Goal: Task Accomplishment & Management: Use online tool/utility

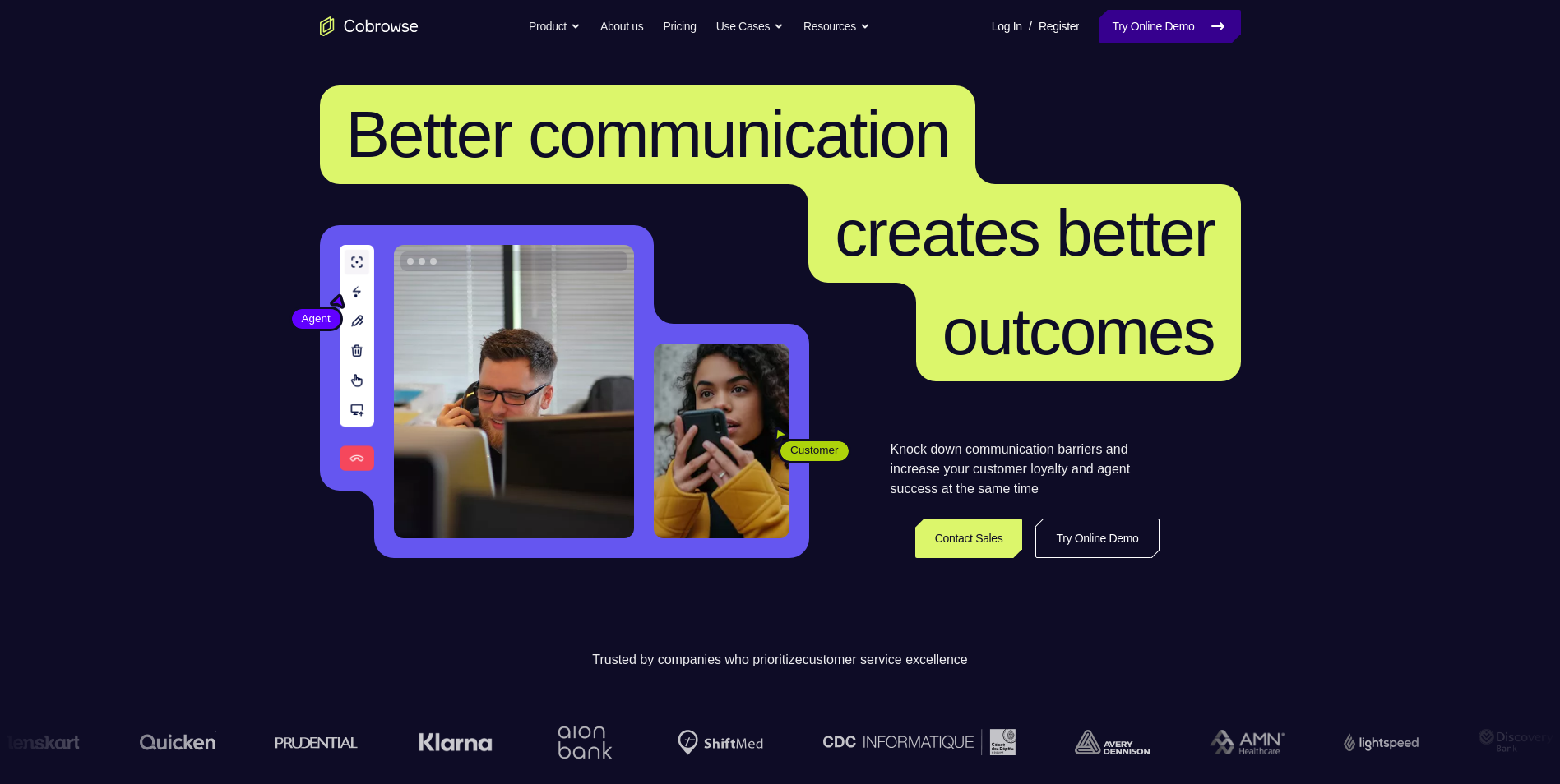
click at [1144, 26] on link "Try Online Demo" at bounding box center [1169, 26] width 142 height 33
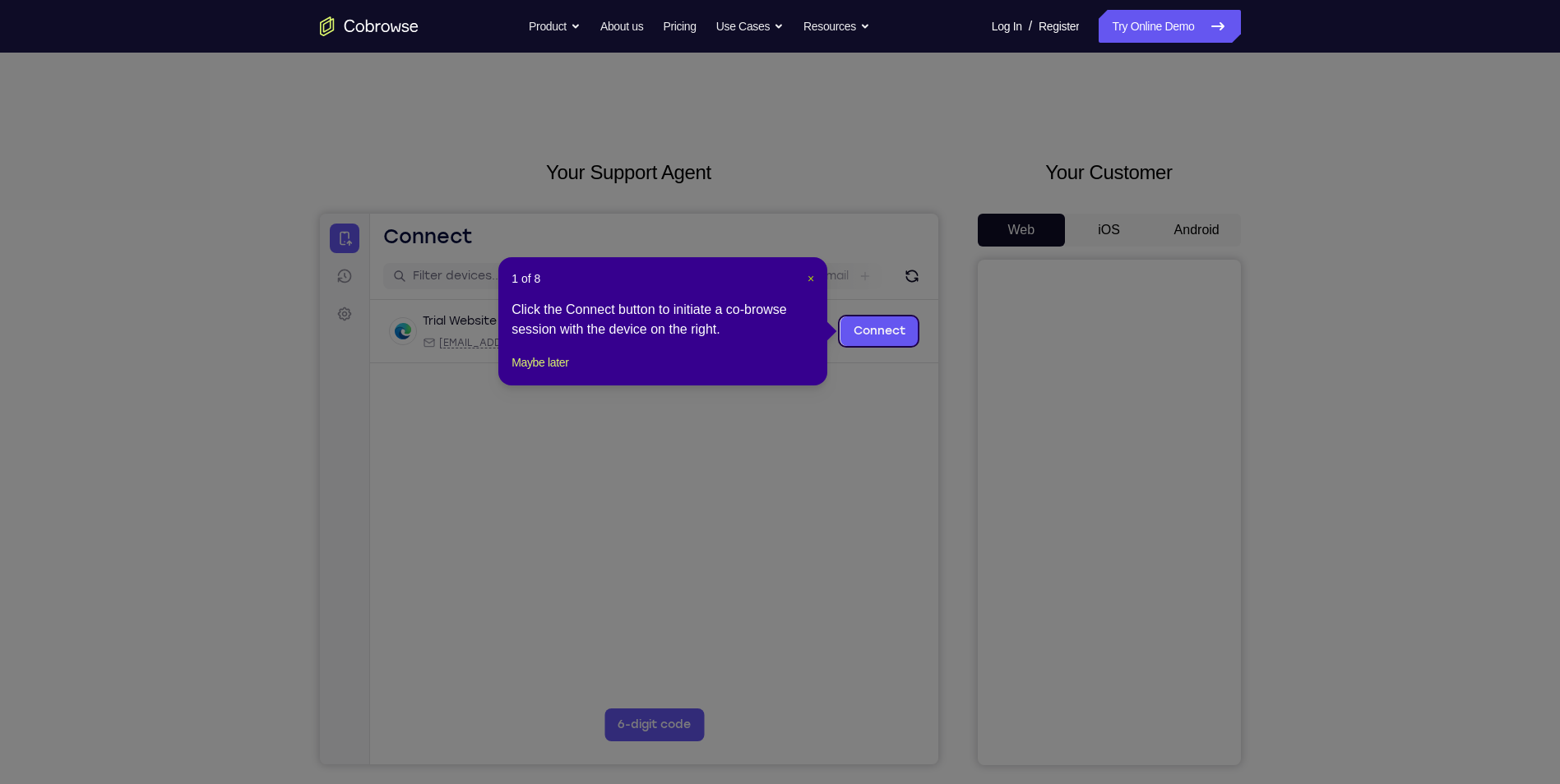
click at [811, 281] on span "×" at bounding box center [811, 279] width 7 height 14
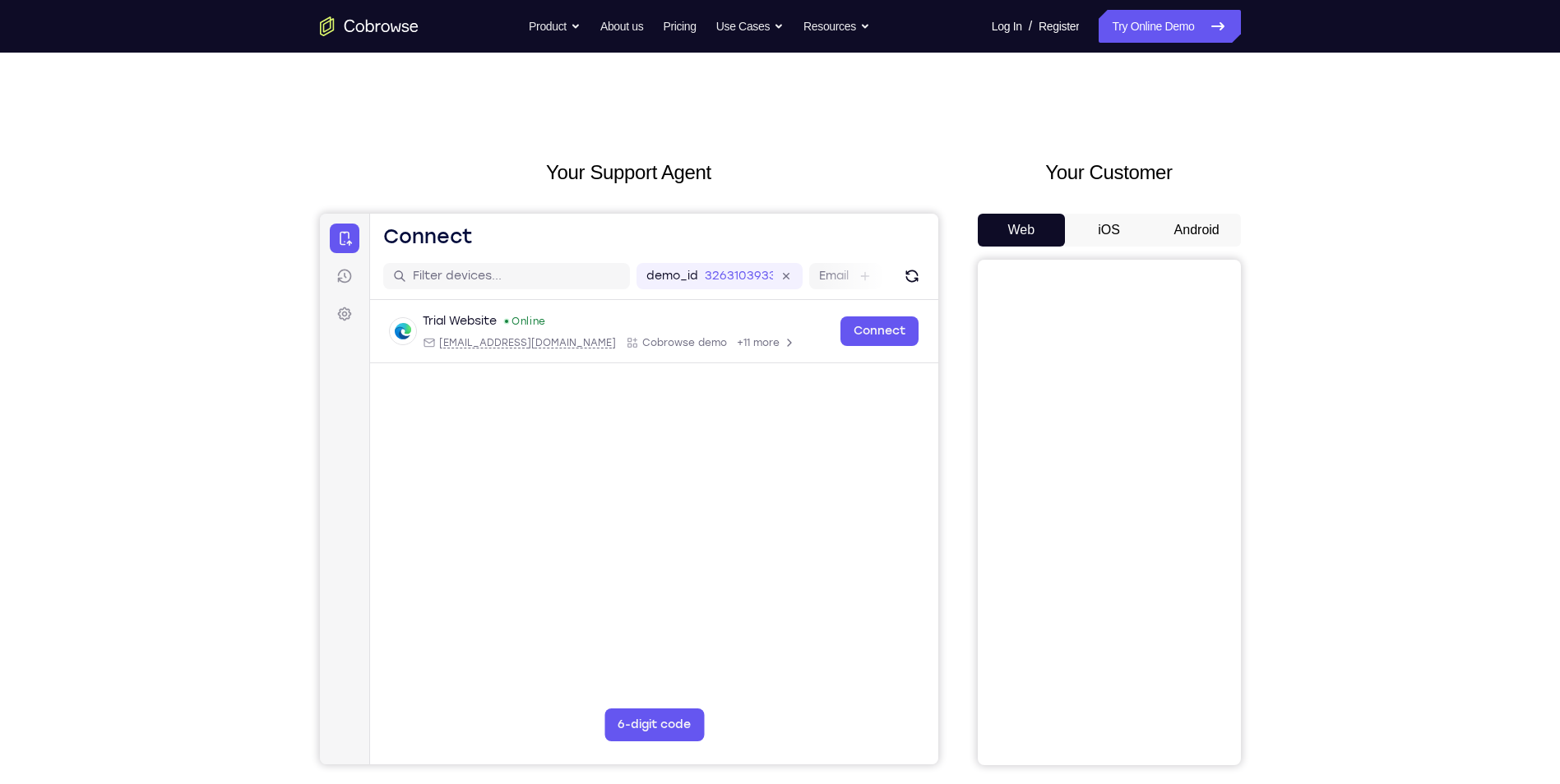
click at [1194, 222] on button "Android" at bounding box center [1197, 230] width 88 height 33
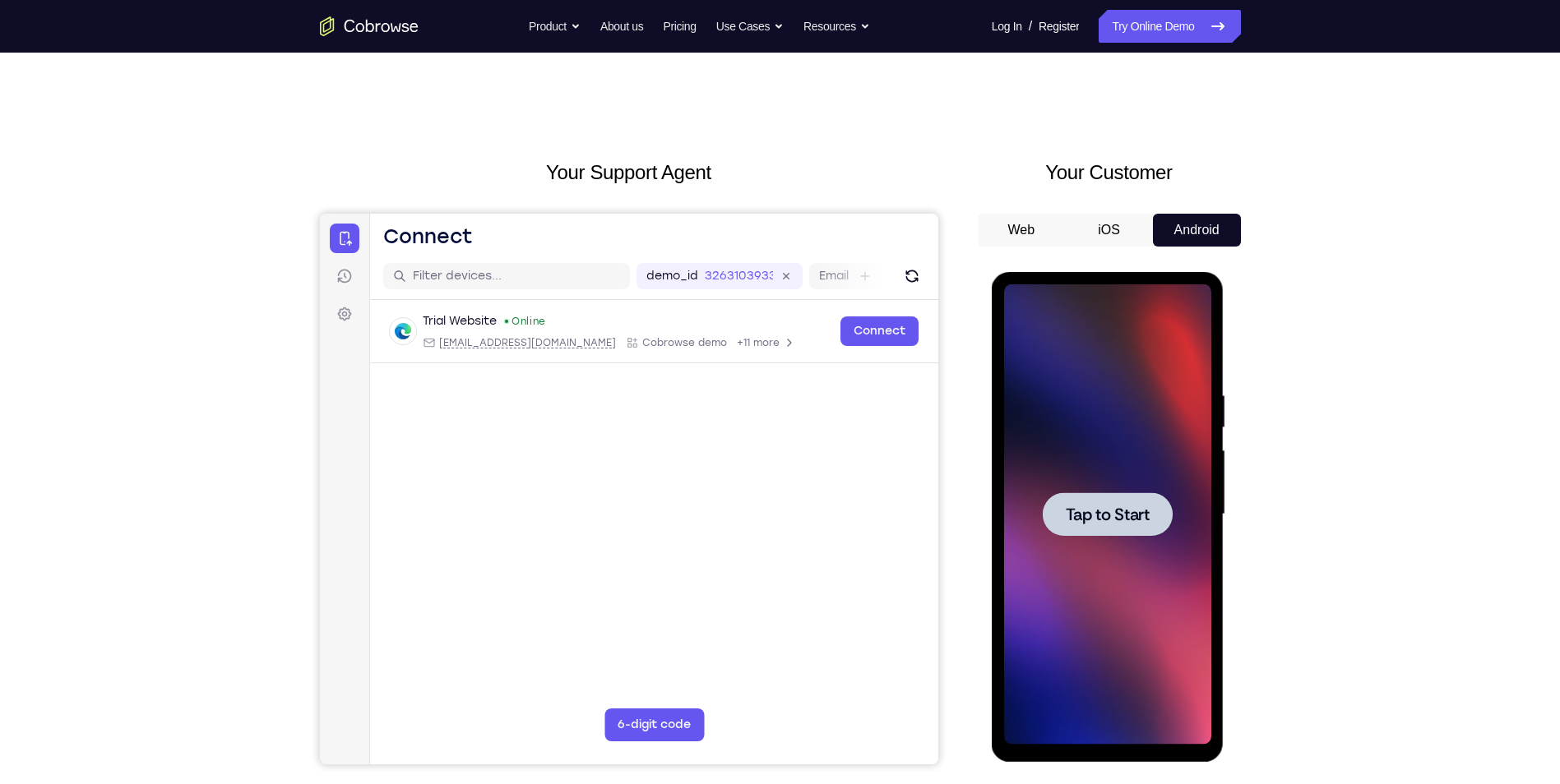
click at [1100, 507] on span "Tap to Start" at bounding box center [1107, 514] width 84 height 16
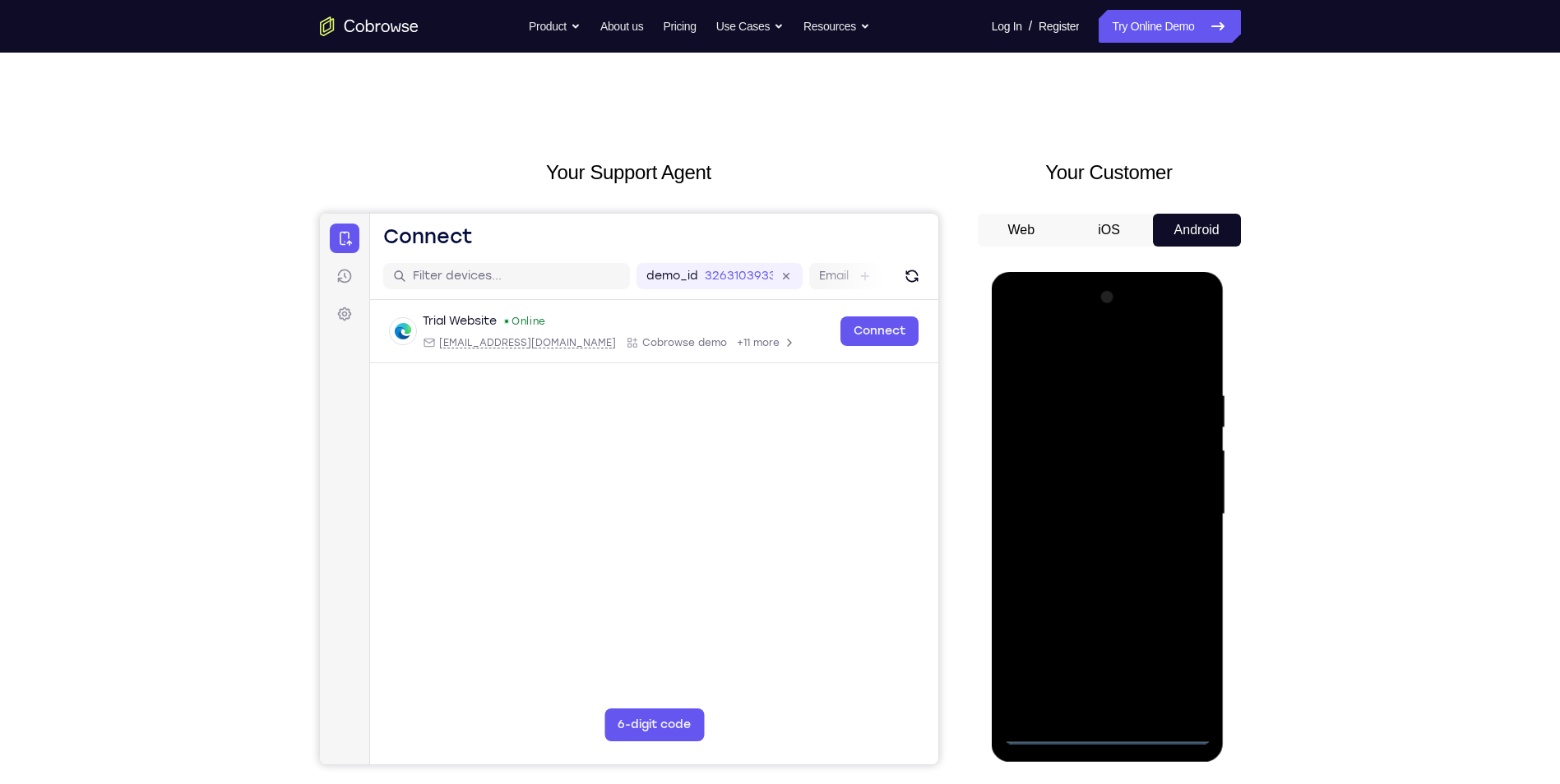
click at [1114, 725] on div at bounding box center [1107, 514] width 207 height 460
click at [1112, 729] on div at bounding box center [1107, 514] width 207 height 460
click at [1176, 648] on div at bounding box center [1107, 514] width 207 height 460
click at [1104, 358] on div at bounding box center [1107, 514] width 207 height 460
click at [1175, 505] on div at bounding box center [1107, 514] width 207 height 460
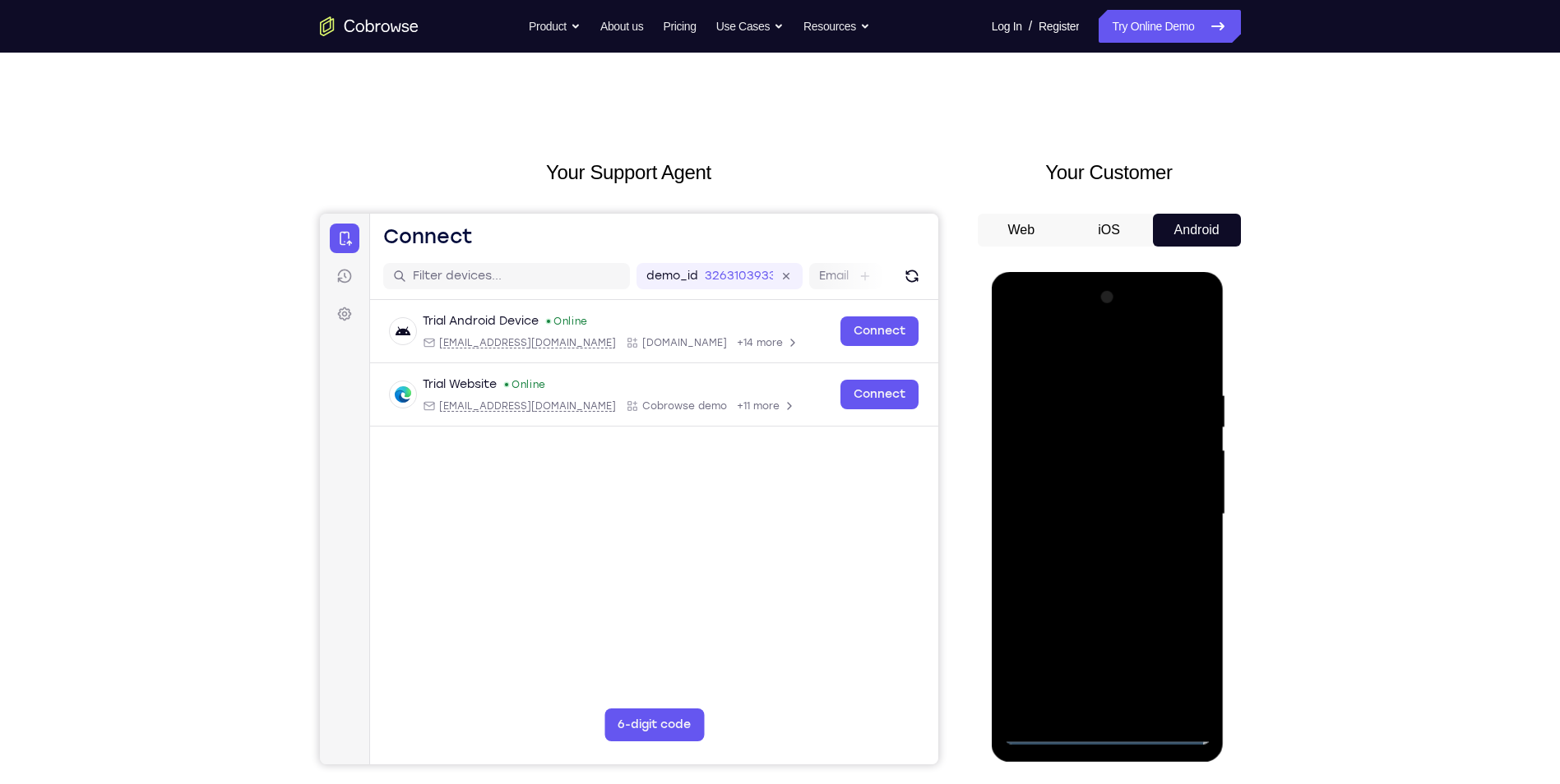
click at [1089, 544] on div at bounding box center [1107, 514] width 207 height 460
click at [1096, 494] on div at bounding box center [1107, 514] width 207 height 460
click at [1071, 512] on div at bounding box center [1107, 514] width 207 height 460
click at [1047, 575] on div at bounding box center [1107, 514] width 207 height 460
click at [1089, 564] on div at bounding box center [1107, 514] width 207 height 460
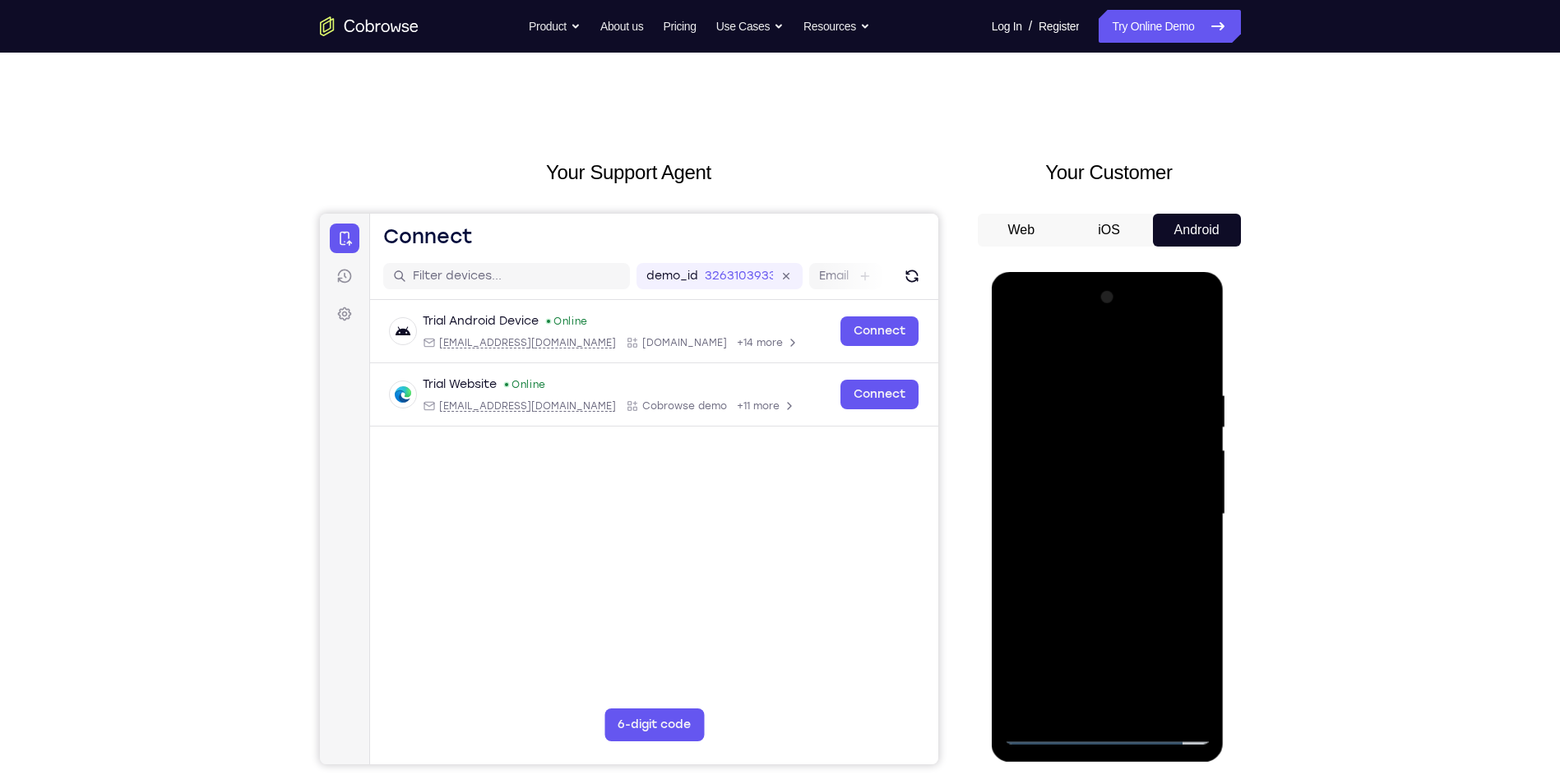
click at [1080, 592] on div at bounding box center [1107, 514] width 207 height 460
click at [1056, 424] on div at bounding box center [1107, 514] width 207 height 460
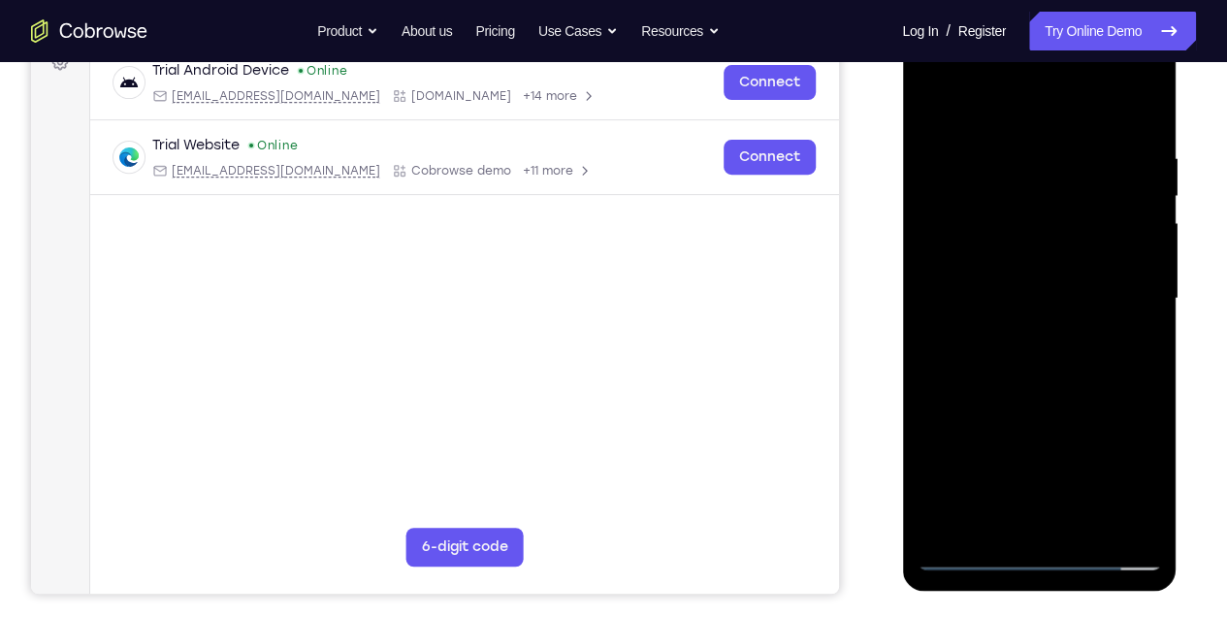
scroll to position [258, 0]
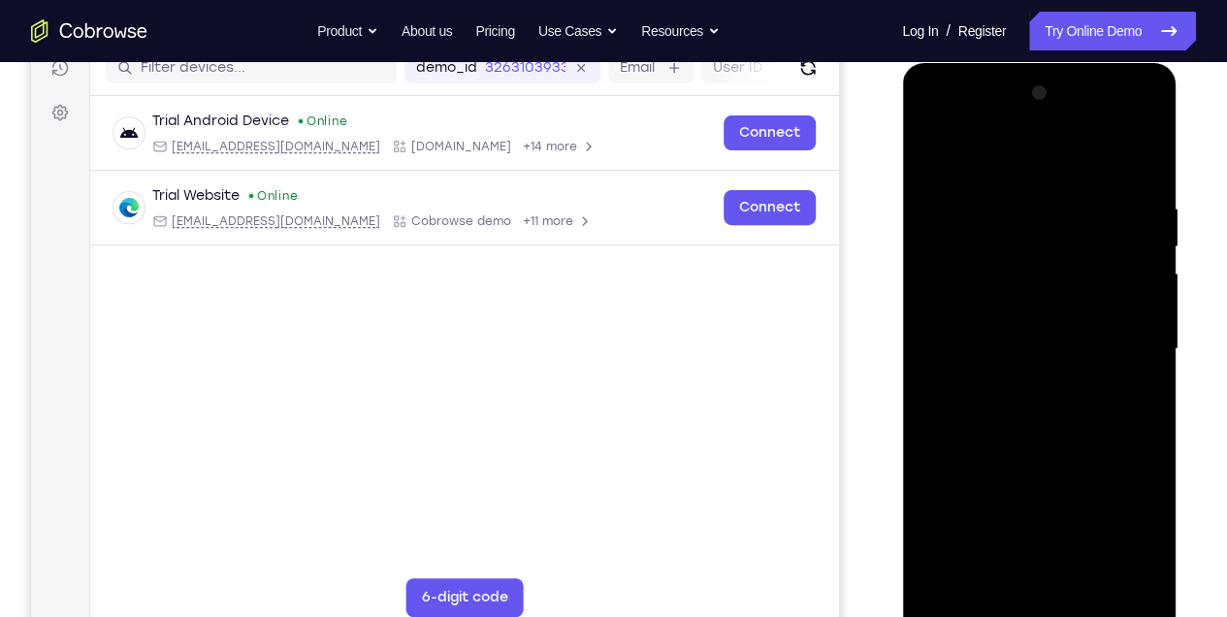
click at [940, 166] on div at bounding box center [1039, 349] width 244 height 543
click at [990, 197] on div at bounding box center [1039, 349] width 244 height 543
click at [1136, 570] on div at bounding box center [1039, 349] width 244 height 543
click at [1039, 568] on div at bounding box center [1039, 349] width 244 height 543
click at [1104, 343] on div at bounding box center [1039, 349] width 244 height 543
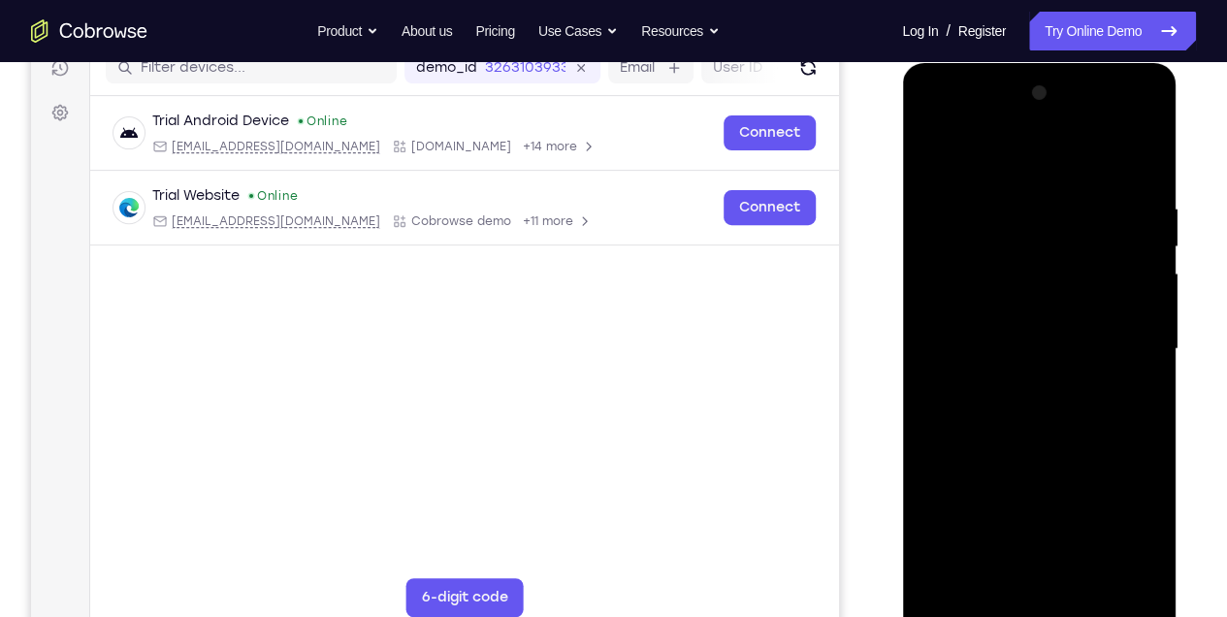
click at [1101, 575] on div at bounding box center [1039, 349] width 244 height 543
click at [1091, 573] on div at bounding box center [1039, 349] width 244 height 543
click at [1083, 388] on div at bounding box center [1039, 349] width 244 height 543
click at [1098, 573] on div at bounding box center [1039, 349] width 244 height 543
click at [1124, 574] on div at bounding box center [1039, 349] width 244 height 543
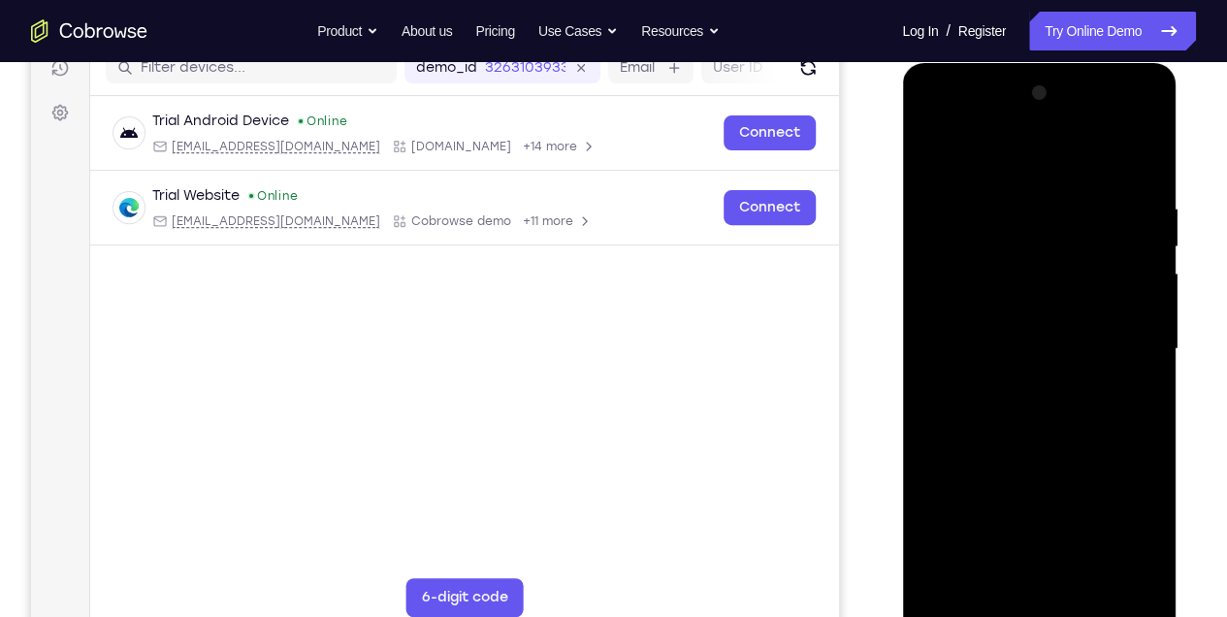
click at [1138, 160] on div at bounding box center [1039, 349] width 244 height 543
click at [1033, 200] on div at bounding box center [1039, 349] width 244 height 543
click at [1140, 231] on div at bounding box center [1039, 349] width 244 height 543
click at [1138, 230] on div at bounding box center [1039, 349] width 244 height 543
click at [1138, 161] on div at bounding box center [1039, 349] width 244 height 543
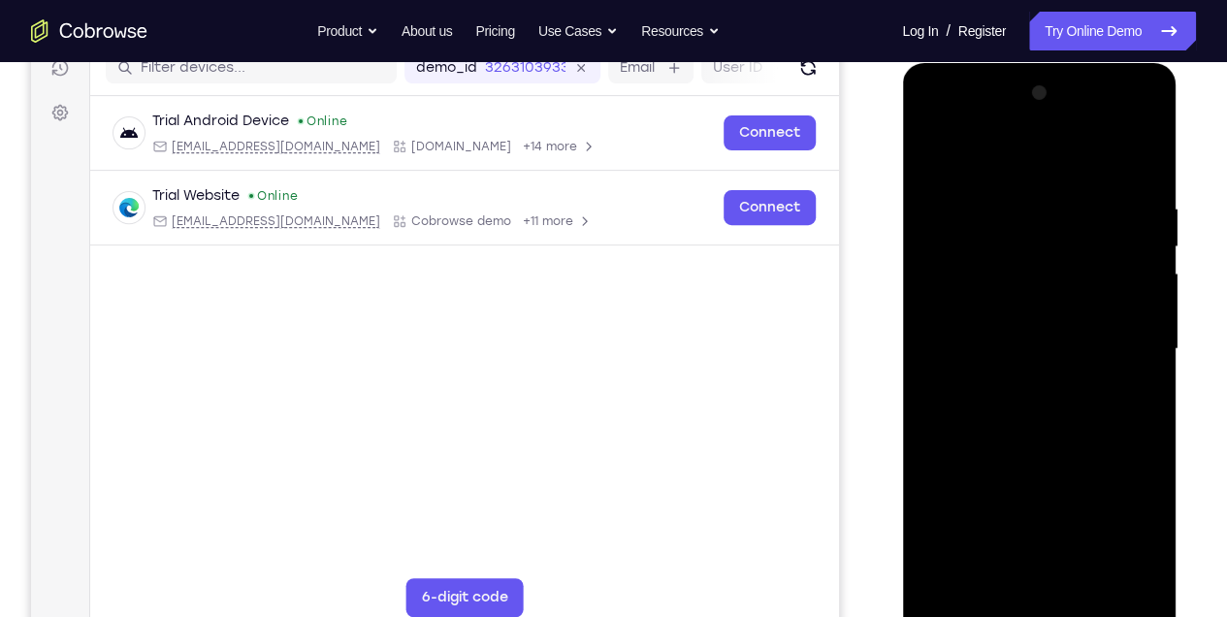
drag, startPoint x: 1127, startPoint y: 202, endPoint x: 946, endPoint y: 228, distance: 183.3
click at [946, 228] on div at bounding box center [1039, 349] width 244 height 543
click at [1082, 575] on div at bounding box center [1039, 349] width 244 height 543
click at [1061, 448] on div at bounding box center [1039, 349] width 244 height 543
drag, startPoint x: 1053, startPoint y: 473, endPoint x: 1057, endPoint y: 364, distance: 109.7
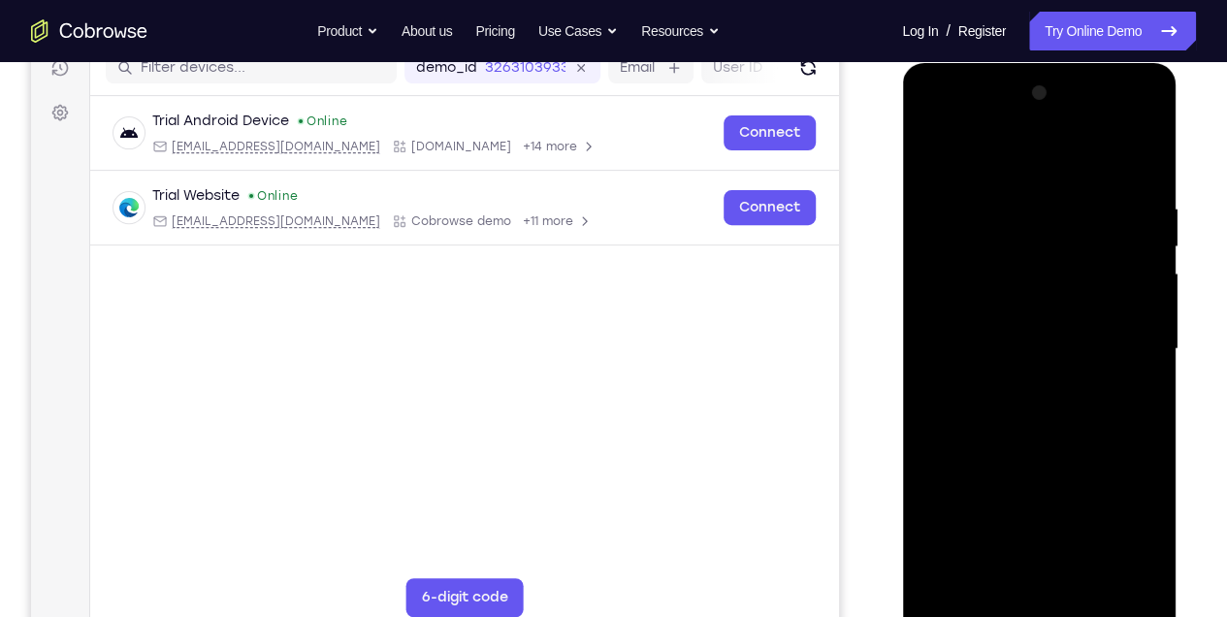
click at [1057, 364] on div at bounding box center [1039, 349] width 244 height 543
drag, startPoint x: 1046, startPoint y: 502, endPoint x: 1050, endPoint y: 374, distance: 127.1
click at [1050, 374] on div at bounding box center [1039, 349] width 244 height 543
drag, startPoint x: 1039, startPoint y: 484, endPoint x: 1049, endPoint y: 345, distance: 139.1
click at [1049, 347] on div at bounding box center [1039, 349] width 244 height 543
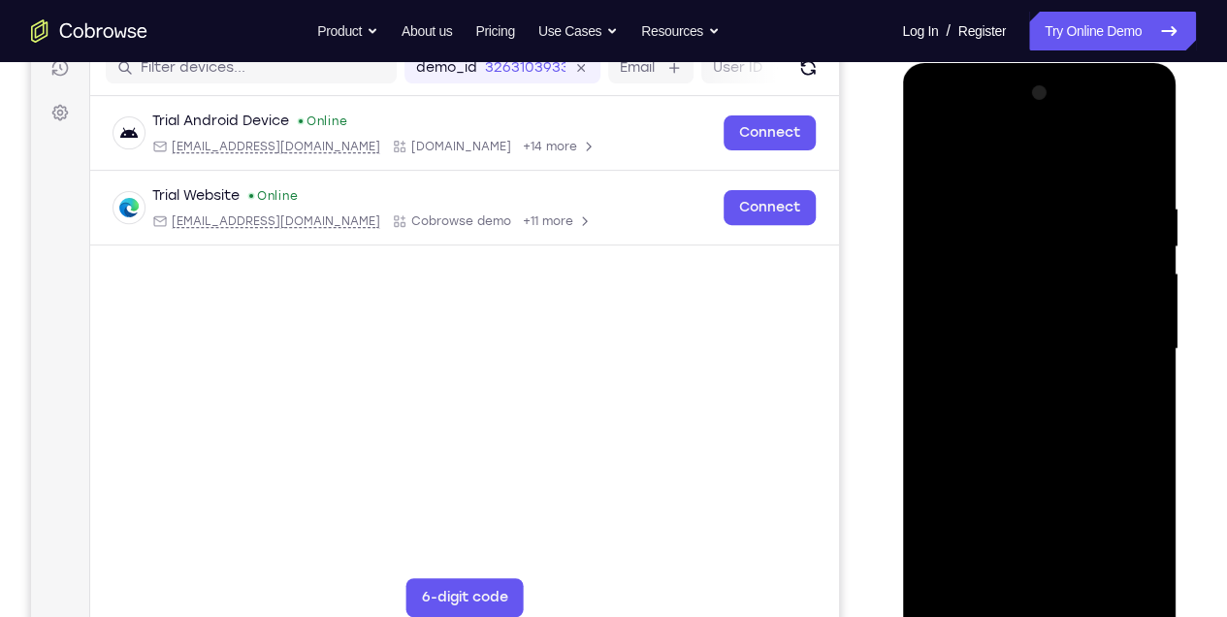
click at [1051, 481] on div at bounding box center [1039, 349] width 244 height 543
click at [1132, 398] on div at bounding box center [1039, 349] width 244 height 543
click at [936, 153] on div at bounding box center [1039, 349] width 244 height 543
drag, startPoint x: 1041, startPoint y: 382, endPoint x: 1063, endPoint y: 582, distance: 201.1
click at [1063, 582] on div at bounding box center [1039, 349] width 244 height 543
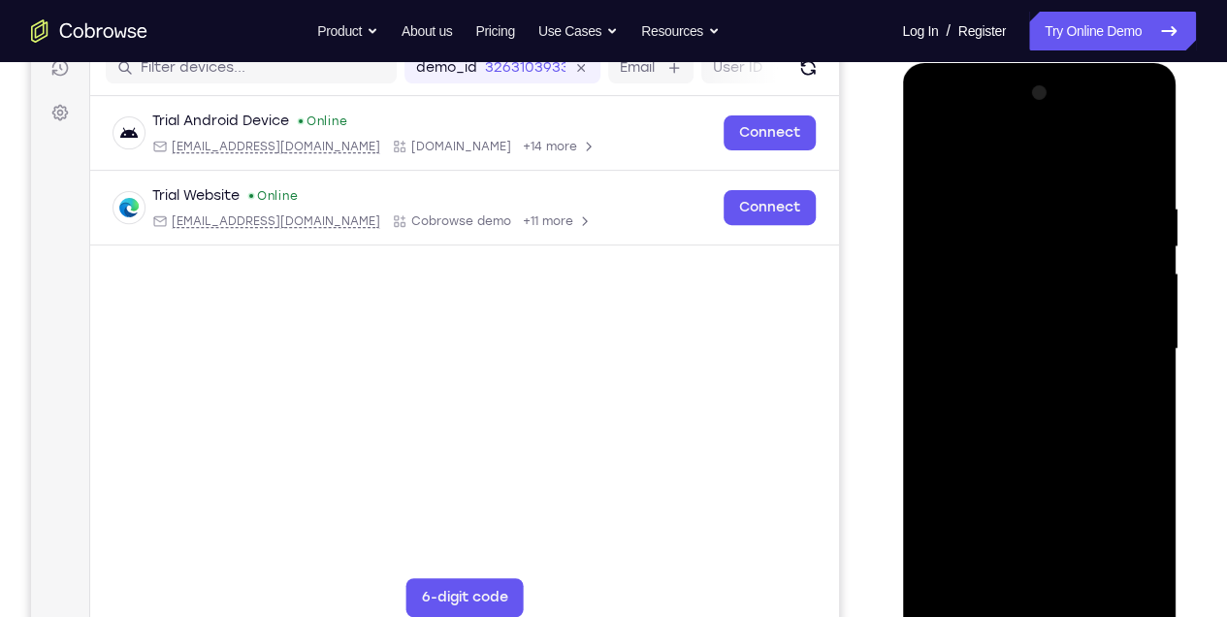
drag, startPoint x: 1062, startPoint y: 496, endPoint x: 1072, endPoint y: 380, distance: 115.8
click at [1071, 403] on div at bounding box center [1039, 349] width 244 height 543
drag, startPoint x: 1056, startPoint y: 444, endPoint x: 1055, endPoint y: 355, distance: 89.3
click at [1055, 355] on div at bounding box center [1039, 349] width 244 height 543
drag, startPoint x: 1056, startPoint y: 458, endPoint x: 1051, endPoint y: 339, distance: 119.5
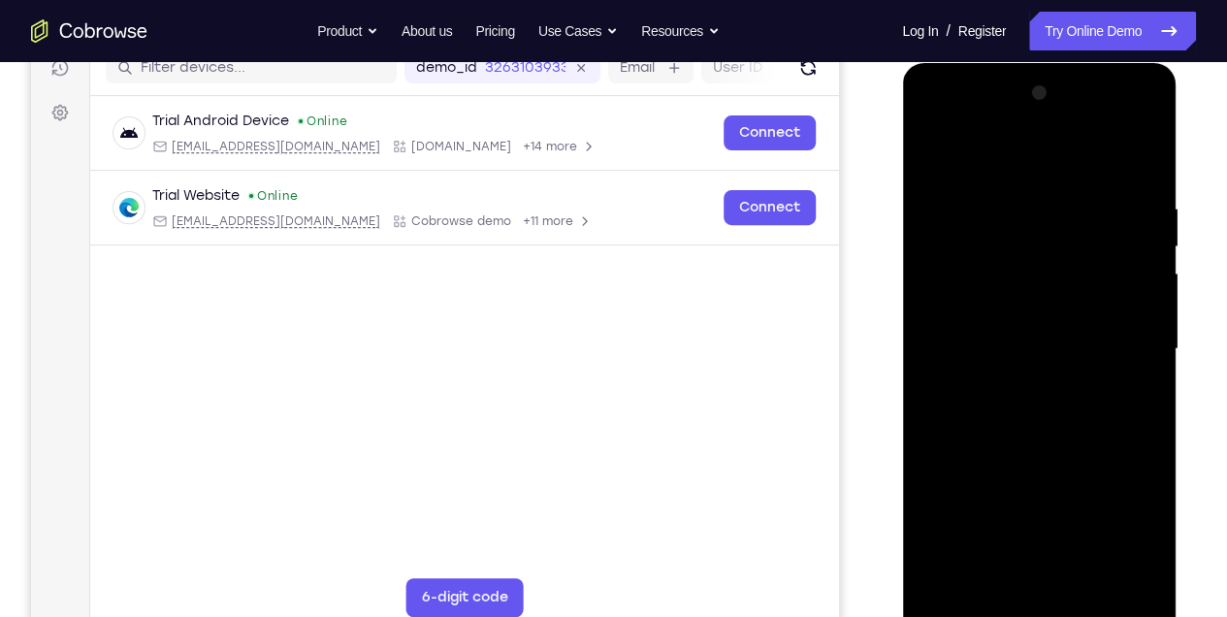
click at [1051, 339] on div at bounding box center [1039, 349] width 244 height 543
drag, startPoint x: 1068, startPoint y: 456, endPoint x: 1063, endPoint y: 347, distance: 108.8
click at [1063, 347] on div at bounding box center [1039, 349] width 244 height 543
drag, startPoint x: 1045, startPoint y: 512, endPoint x: 1036, endPoint y: 429, distance: 83.9
click at [1036, 429] on div at bounding box center [1039, 349] width 244 height 543
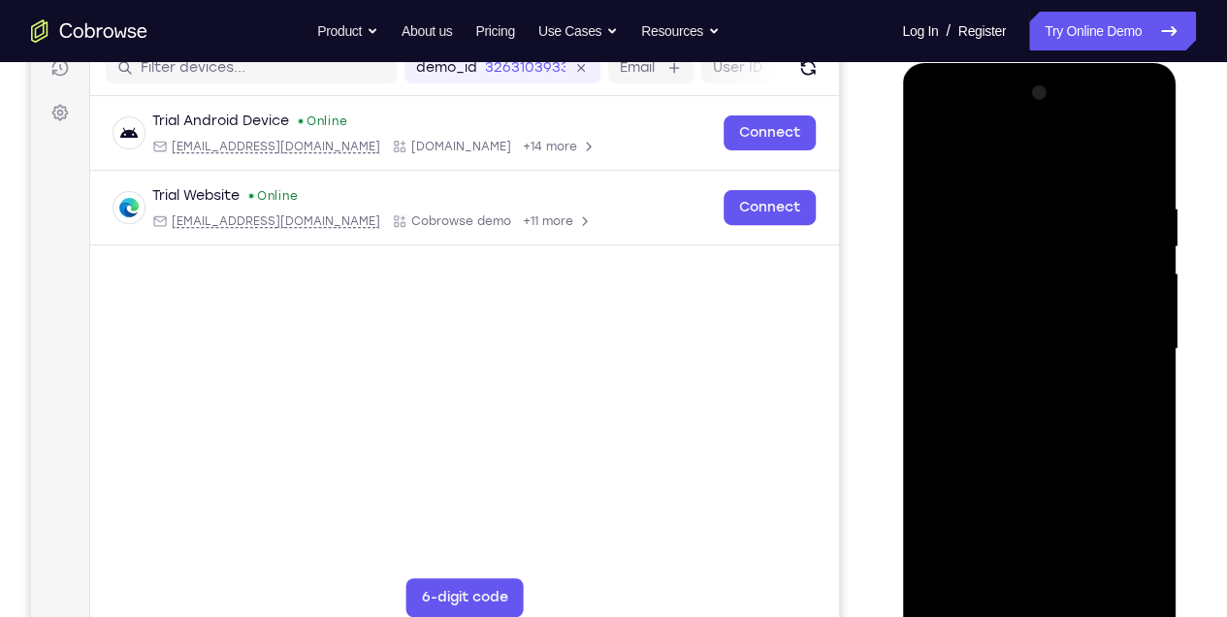
click at [944, 151] on div at bounding box center [1039, 349] width 244 height 543
drag, startPoint x: 1072, startPoint y: 388, endPoint x: 1065, endPoint y: 204, distance: 184.4
click at [1066, 208] on div at bounding box center [1039, 349] width 244 height 543
drag, startPoint x: 1057, startPoint y: 361, endPoint x: 1041, endPoint y: 149, distance: 212.1
click at [1041, 155] on div at bounding box center [1039, 349] width 244 height 543
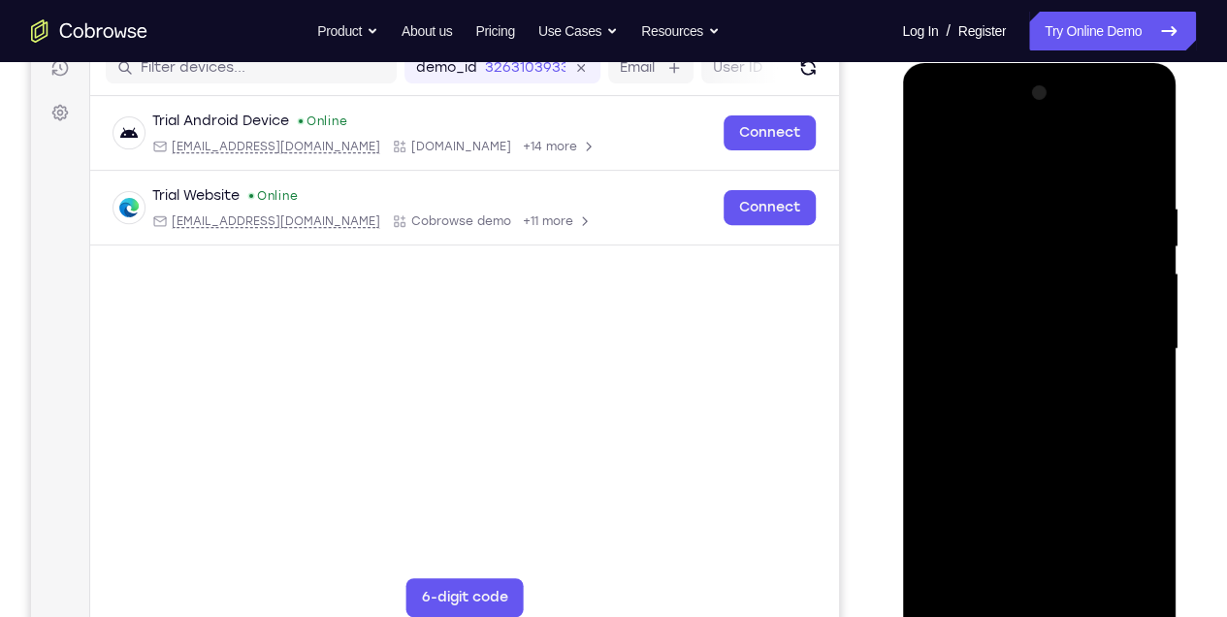
click at [1146, 528] on div at bounding box center [1039, 349] width 244 height 543
click at [930, 188] on div at bounding box center [1039, 349] width 244 height 543
click at [1014, 570] on div at bounding box center [1039, 349] width 244 height 543
click at [1108, 372] on div at bounding box center [1039, 349] width 244 height 543
click at [1080, 564] on div at bounding box center [1039, 349] width 244 height 543
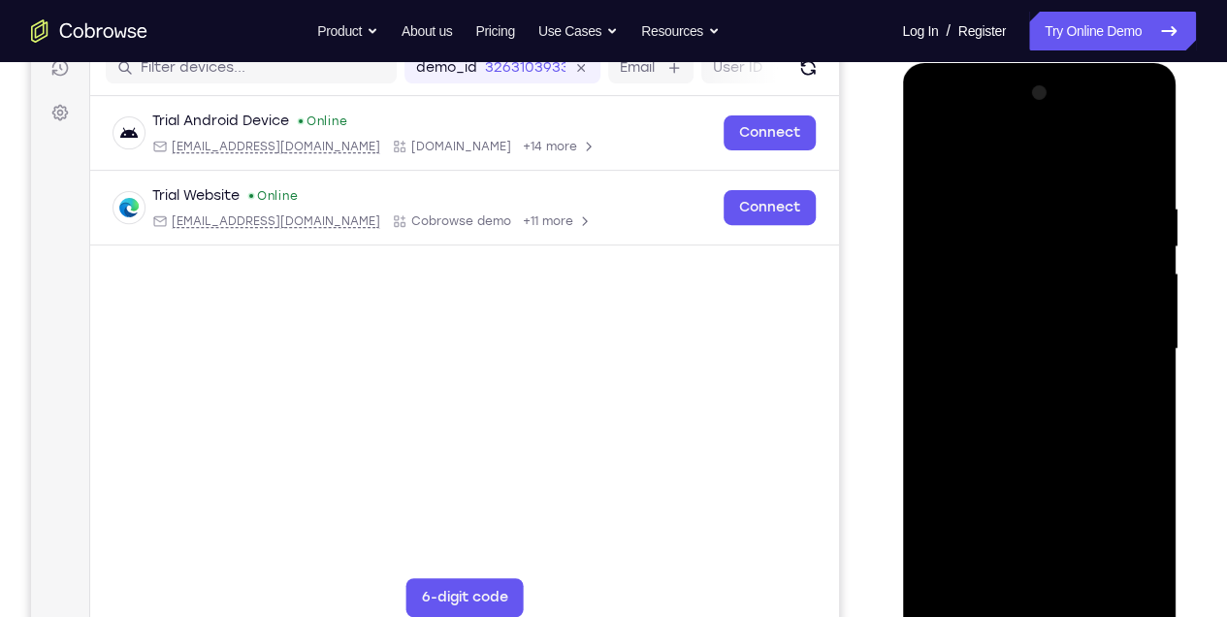
click at [1130, 566] on div at bounding box center [1039, 349] width 244 height 543
click at [1113, 568] on div at bounding box center [1039, 349] width 244 height 543
click at [1136, 155] on div at bounding box center [1039, 349] width 244 height 543
click at [937, 524] on div at bounding box center [1039, 349] width 244 height 543
drag, startPoint x: 1038, startPoint y: 309, endPoint x: 1042, endPoint y: 224, distance: 85.5
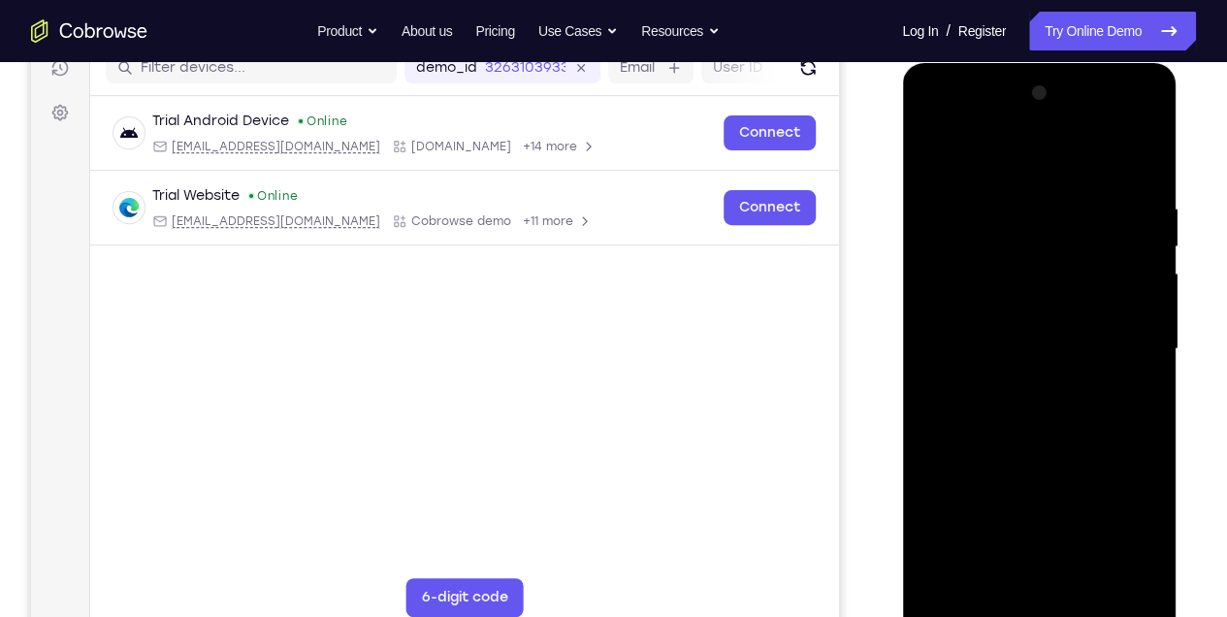
click at [1041, 228] on div at bounding box center [1039, 349] width 244 height 543
drag, startPoint x: 1038, startPoint y: 308, endPoint x: 1051, endPoint y: 167, distance: 142.2
click at [1050, 171] on div at bounding box center [1039, 349] width 244 height 543
drag, startPoint x: 1087, startPoint y: 324, endPoint x: 1086, endPoint y: 226, distance: 98.0
click at [1087, 235] on div at bounding box center [1039, 349] width 244 height 543
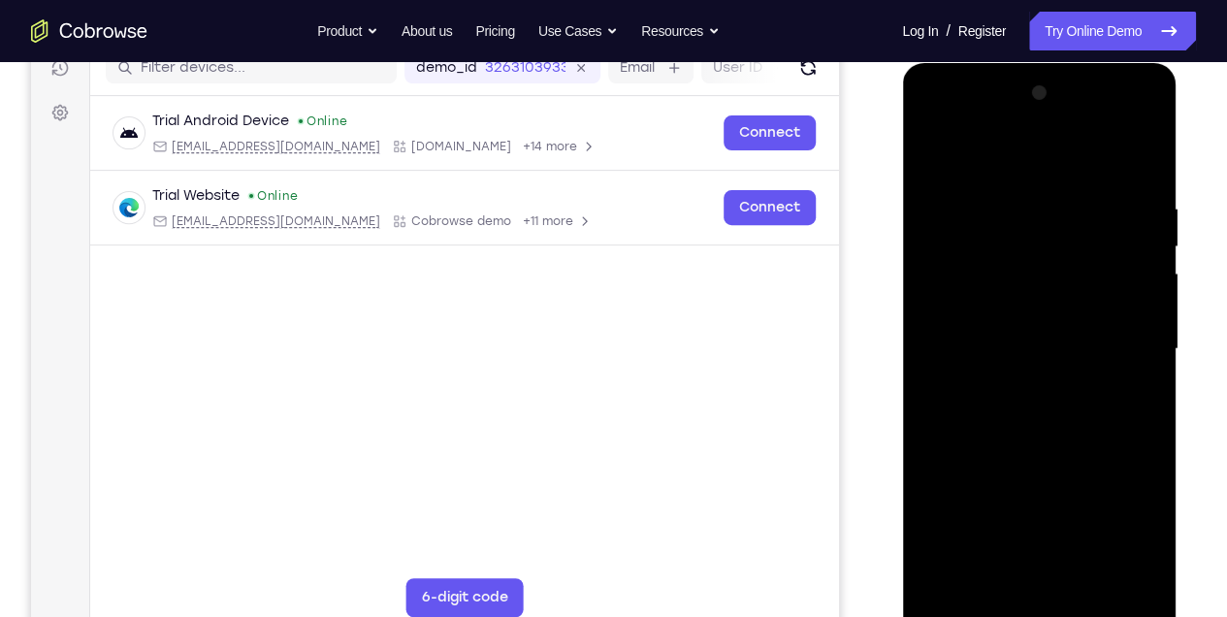
drag, startPoint x: 1053, startPoint y: 383, endPoint x: 1055, endPoint y: 285, distance: 98.0
click at [1055, 290] on div at bounding box center [1039, 349] width 244 height 543
drag, startPoint x: 1058, startPoint y: 342, endPoint x: 1049, endPoint y: 200, distance: 142.9
click at [1049, 203] on div at bounding box center [1039, 349] width 244 height 543
drag, startPoint x: 1065, startPoint y: 220, endPoint x: 1074, endPoint y: 327, distance: 107.1
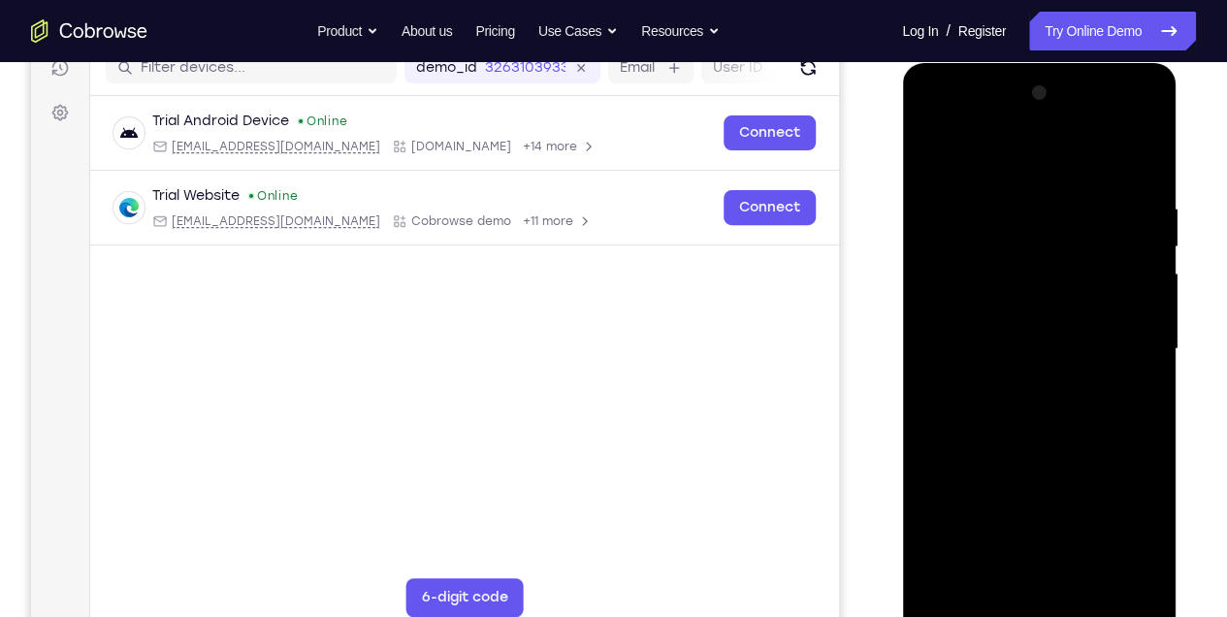
click at [1074, 326] on div at bounding box center [1039, 349] width 244 height 543
drag, startPoint x: 1085, startPoint y: 241, endPoint x: 1089, endPoint y: 406, distance: 165.0
click at [1089, 405] on div at bounding box center [1039, 349] width 244 height 543
click at [1146, 233] on div at bounding box center [1039, 349] width 244 height 543
drag, startPoint x: 1090, startPoint y: 204, endPoint x: 1092, endPoint y: 331, distance: 127.1
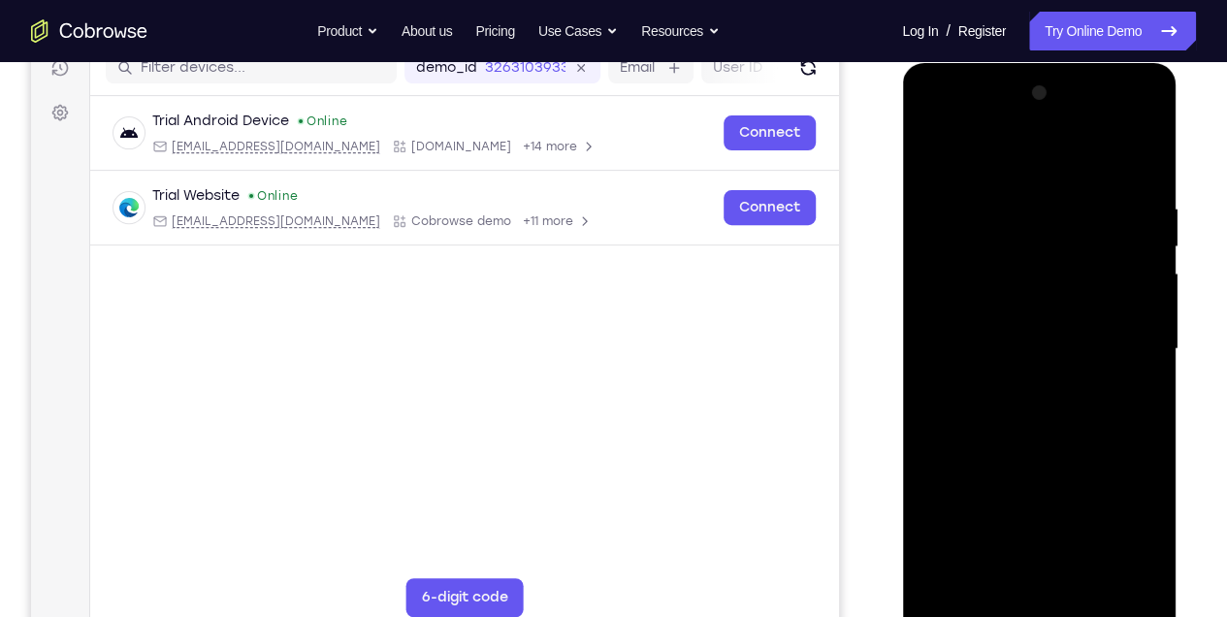
click at [1092, 331] on div at bounding box center [1039, 349] width 244 height 543
click at [1093, 575] on div at bounding box center [1039, 349] width 244 height 543
click at [1046, 345] on div at bounding box center [1039, 349] width 244 height 543
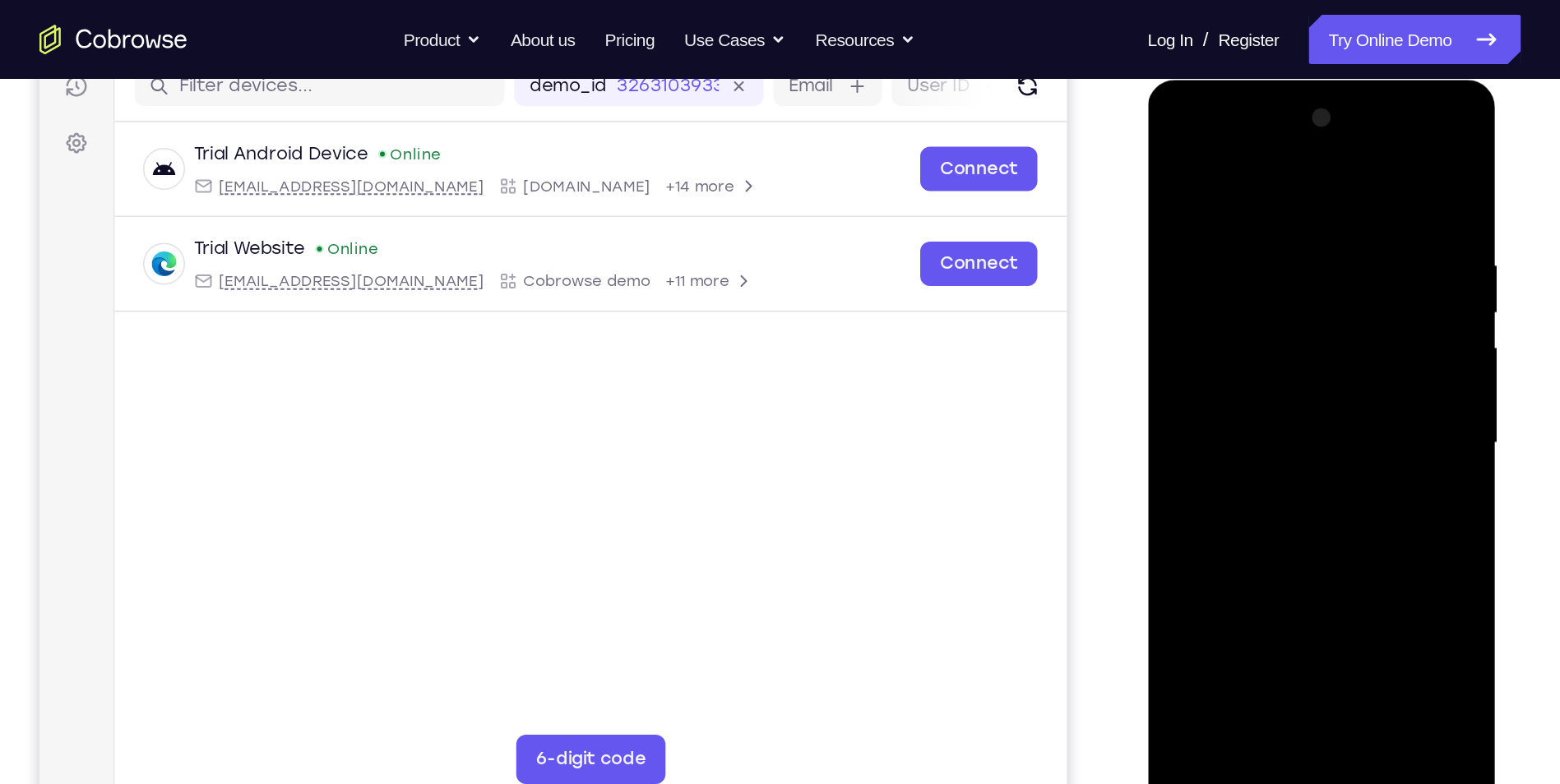
scroll to position [220, 0]
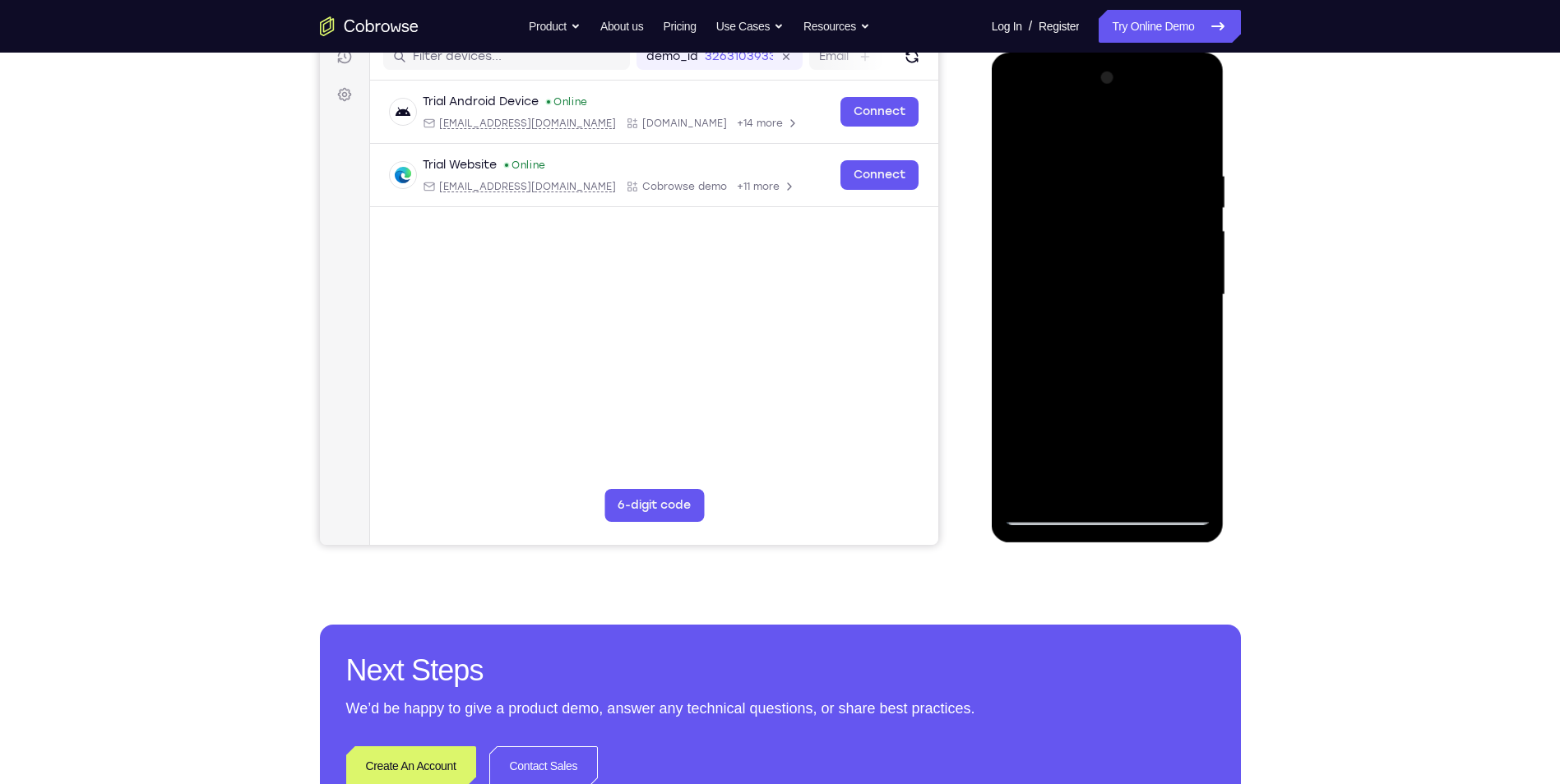
click at [1020, 134] on div at bounding box center [1107, 295] width 207 height 460
